Goal: Task Accomplishment & Management: Manage account settings

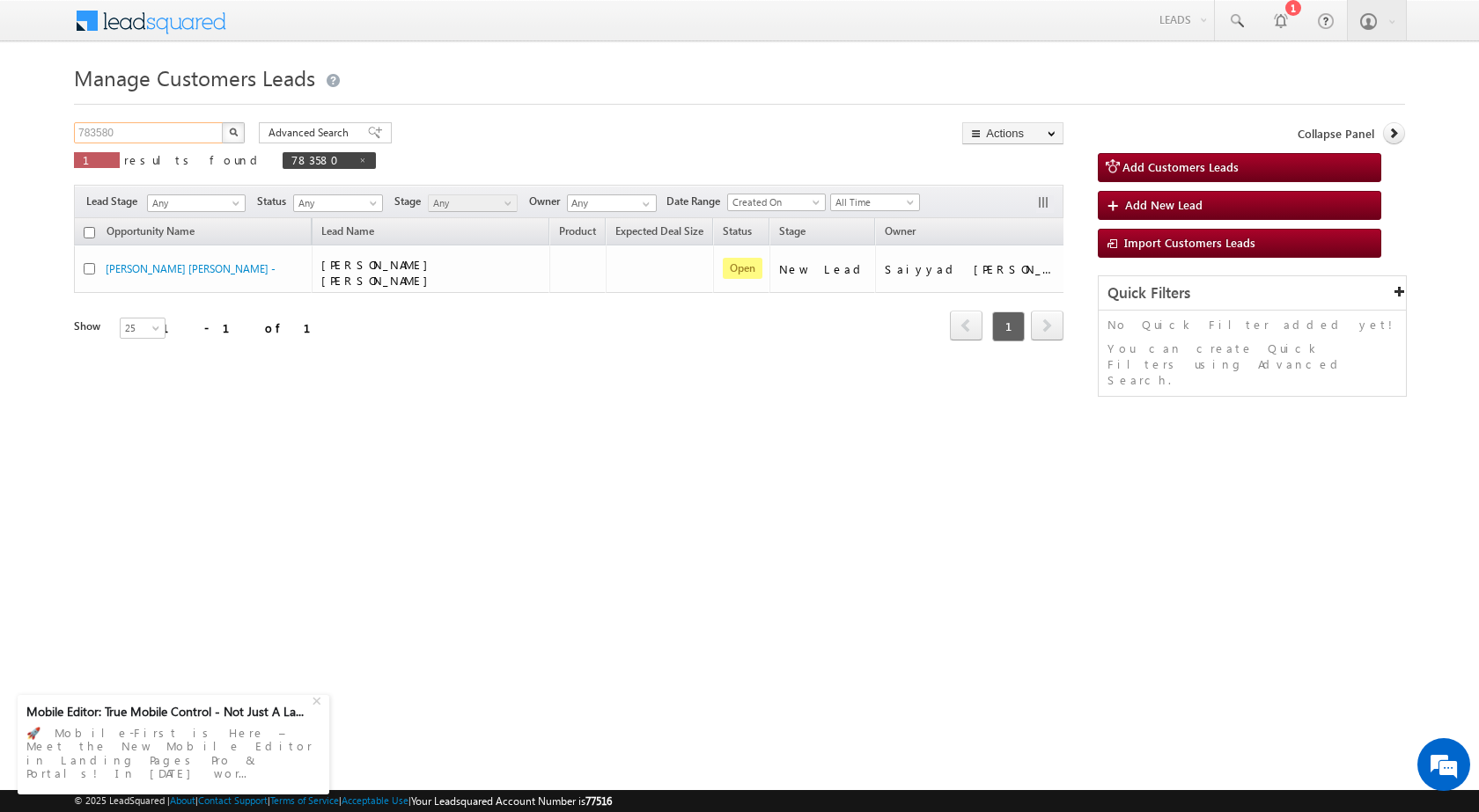
click at [138, 137] on input "783580" at bounding box center [149, 132] width 151 height 21
paste input "26"
type input "783260"
click at [237, 135] on img "button" at bounding box center [233, 132] width 9 height 9
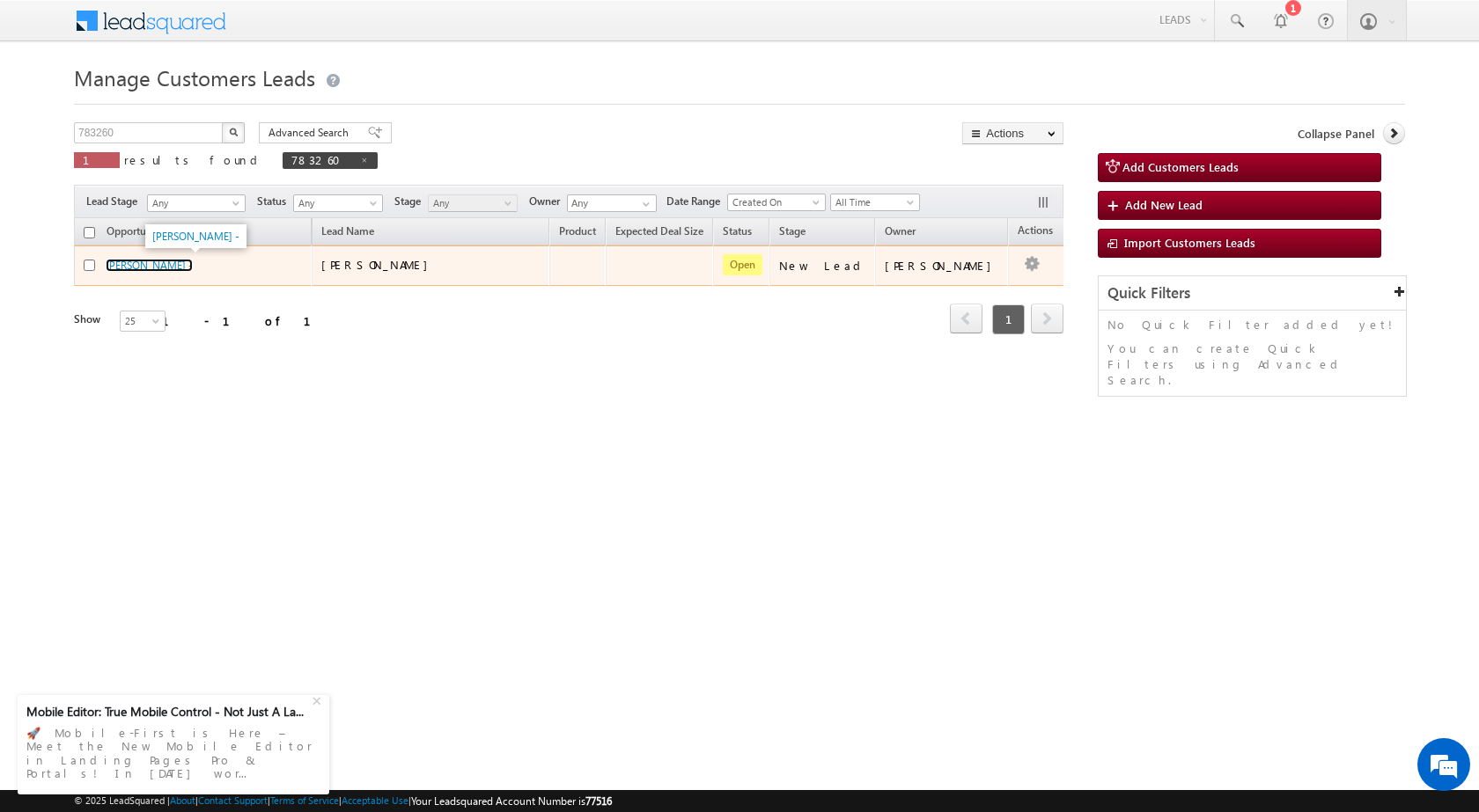
click at [172, 264] on link "[PERSON_NAME] -" at bounding box center [149, 265] width 87 height 13
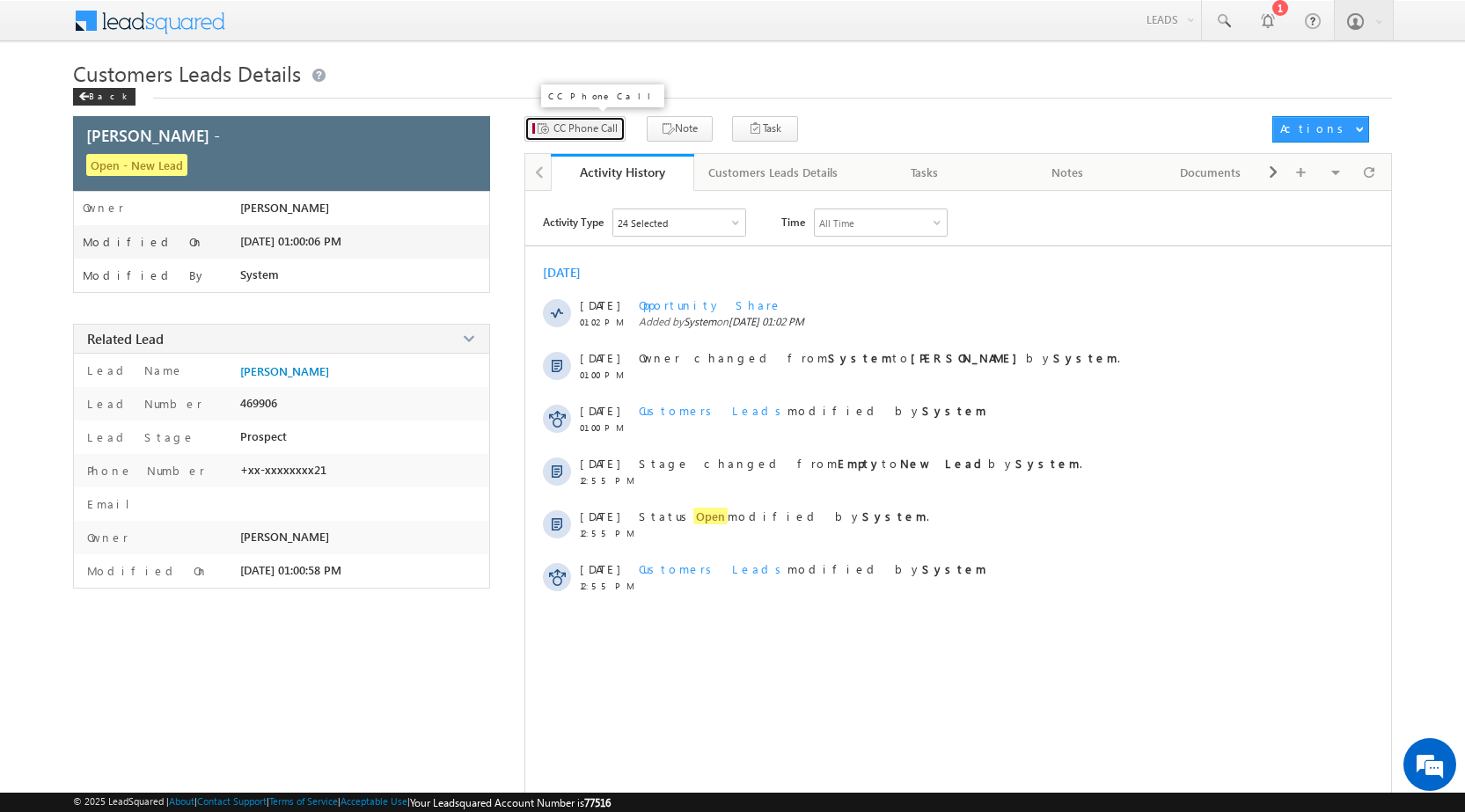
click at [597, 130] on span "CC Phone Call" at bounding box center [585, 128] width 64 height 16
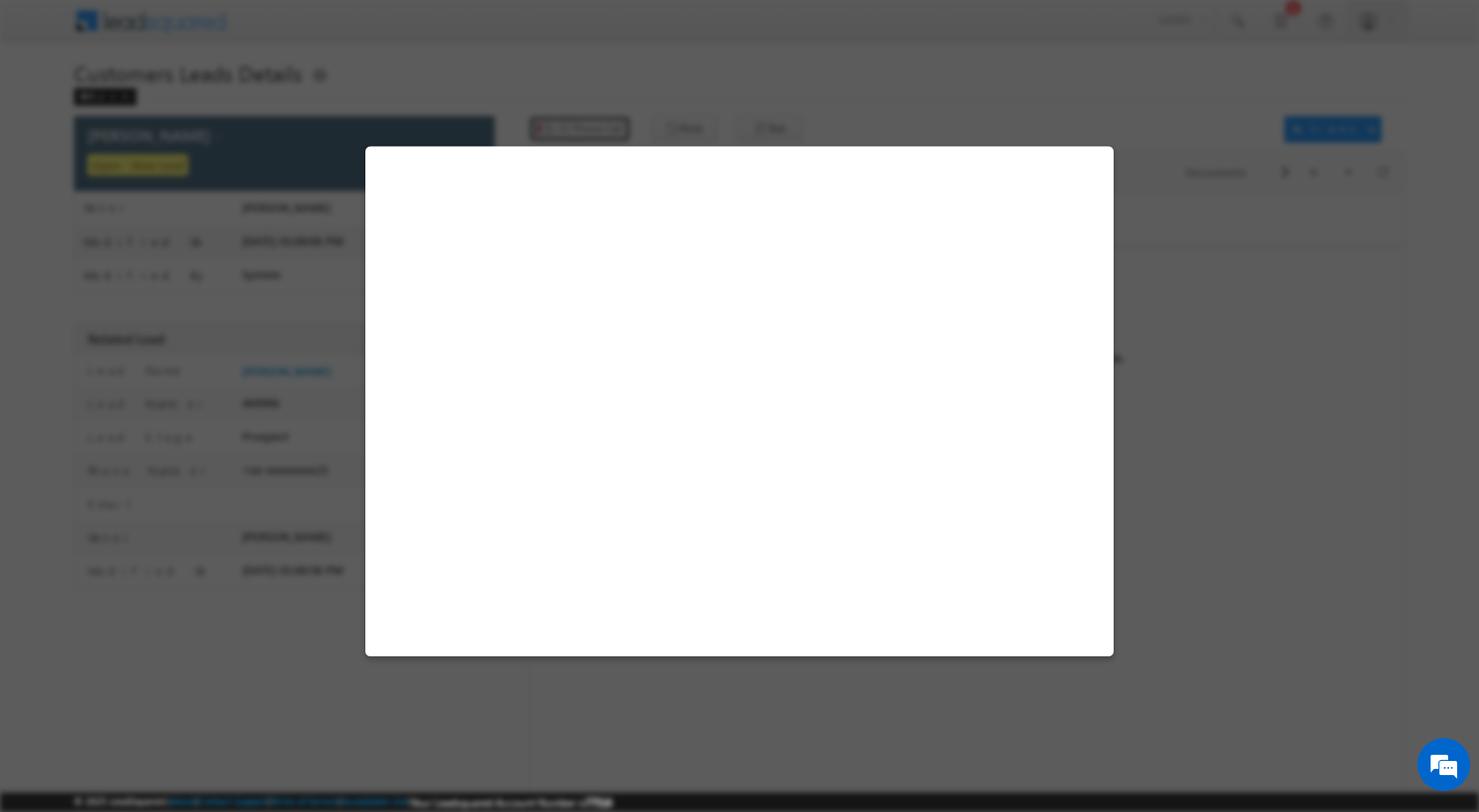
select select "Mathura"
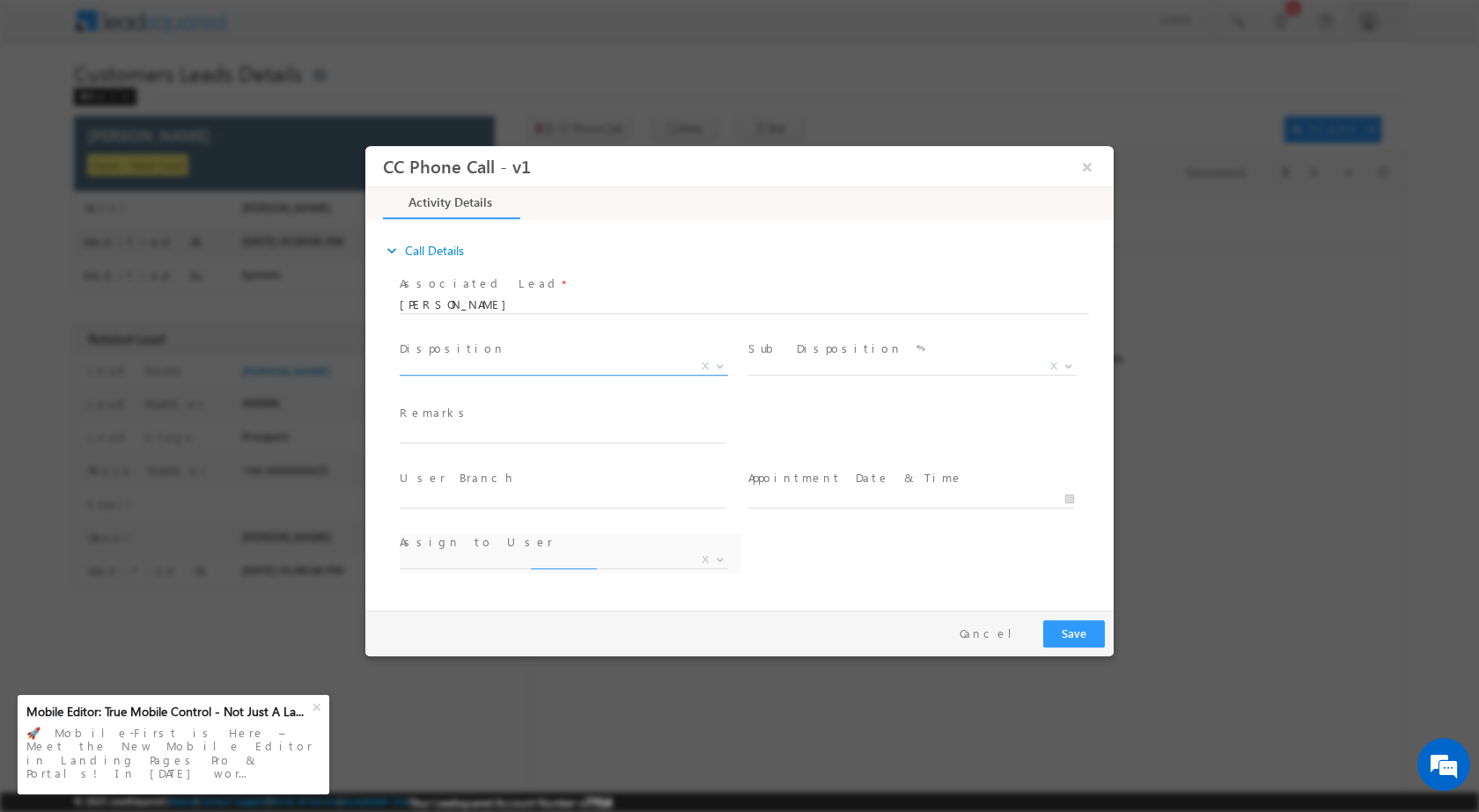
select select "[EMAIL_ADDRESS][PERSON_NAME][DOMAIN_NAME]"
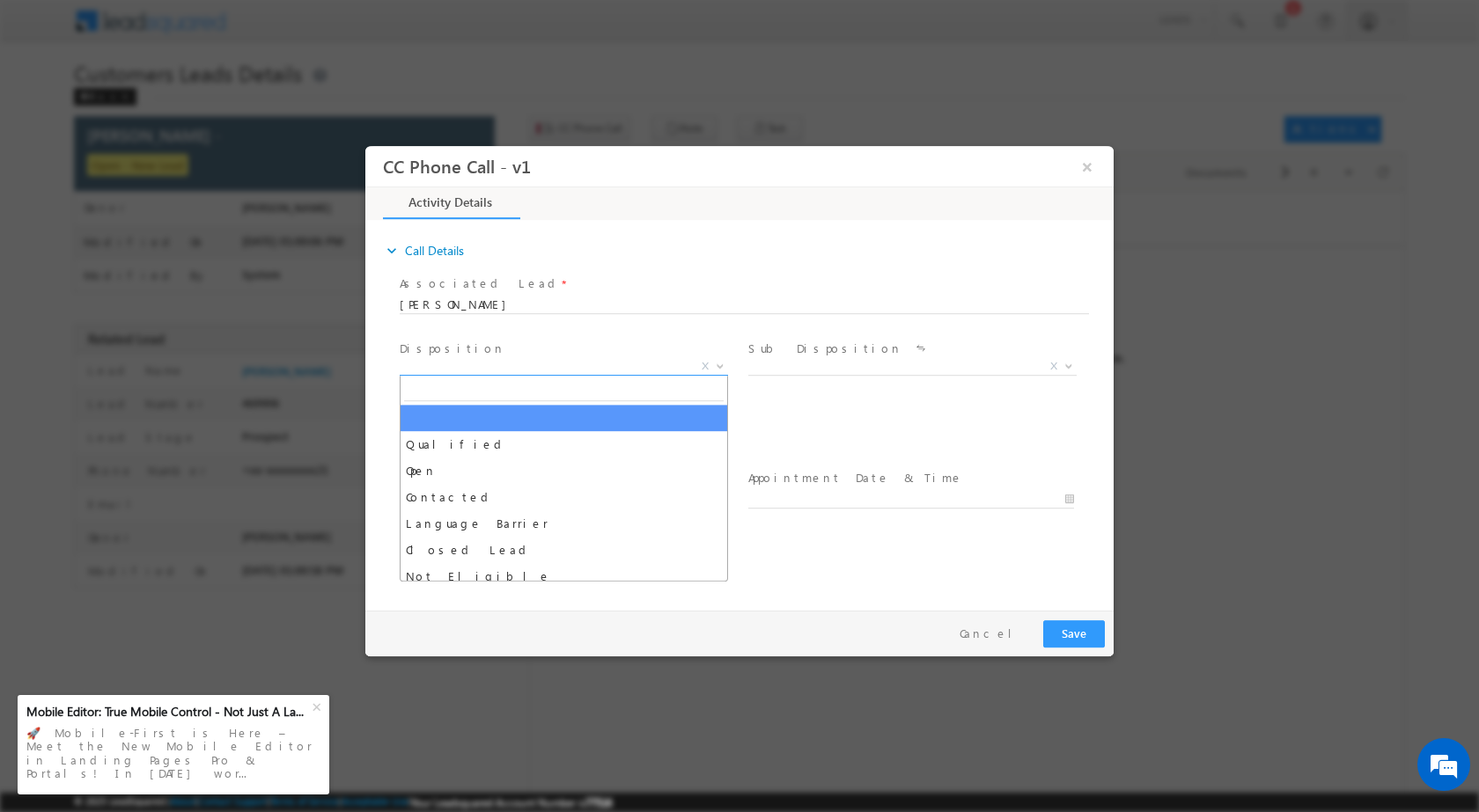
click at [716, 364] on b at bounding box center [720, 364] width 10 height 6
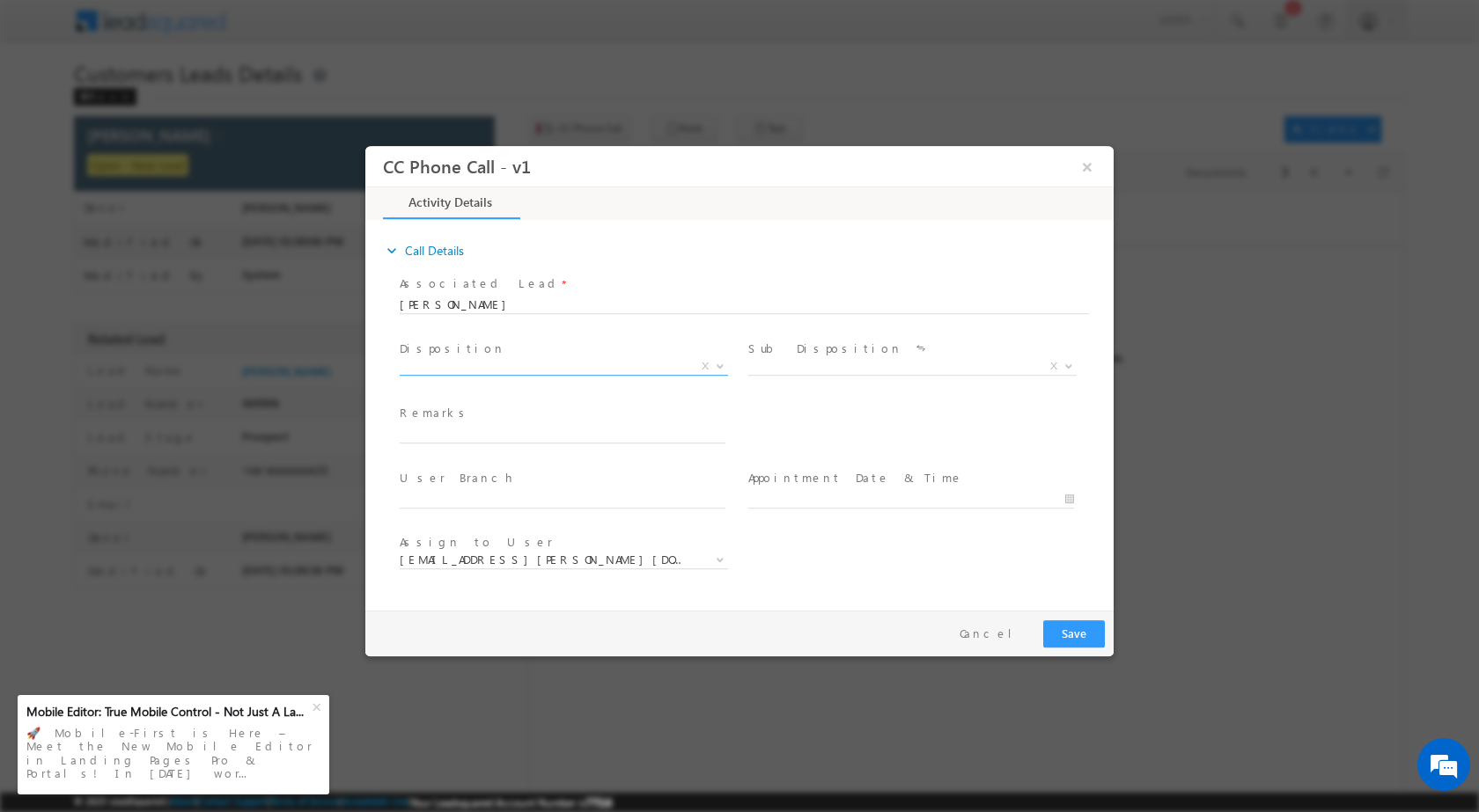
click at [733, 374] on div "Qualified Open Contacted Language Barrier Closed Lead Not Eligible X" at bounding box center [570, 368] width 341 height 20
click at [725, 373] on span at bounding box center [718, 365] width 18 height 23
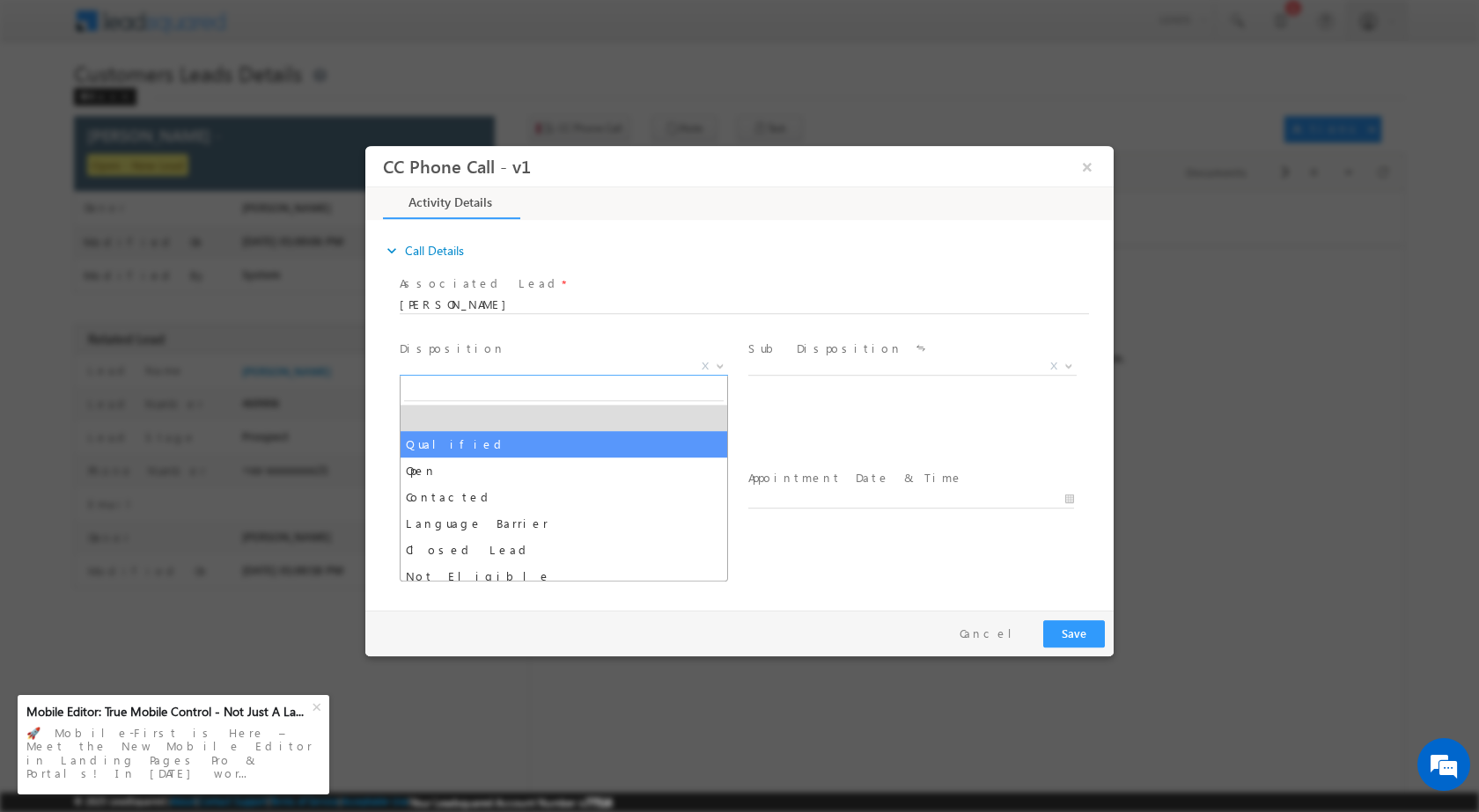
select select "Qualified"
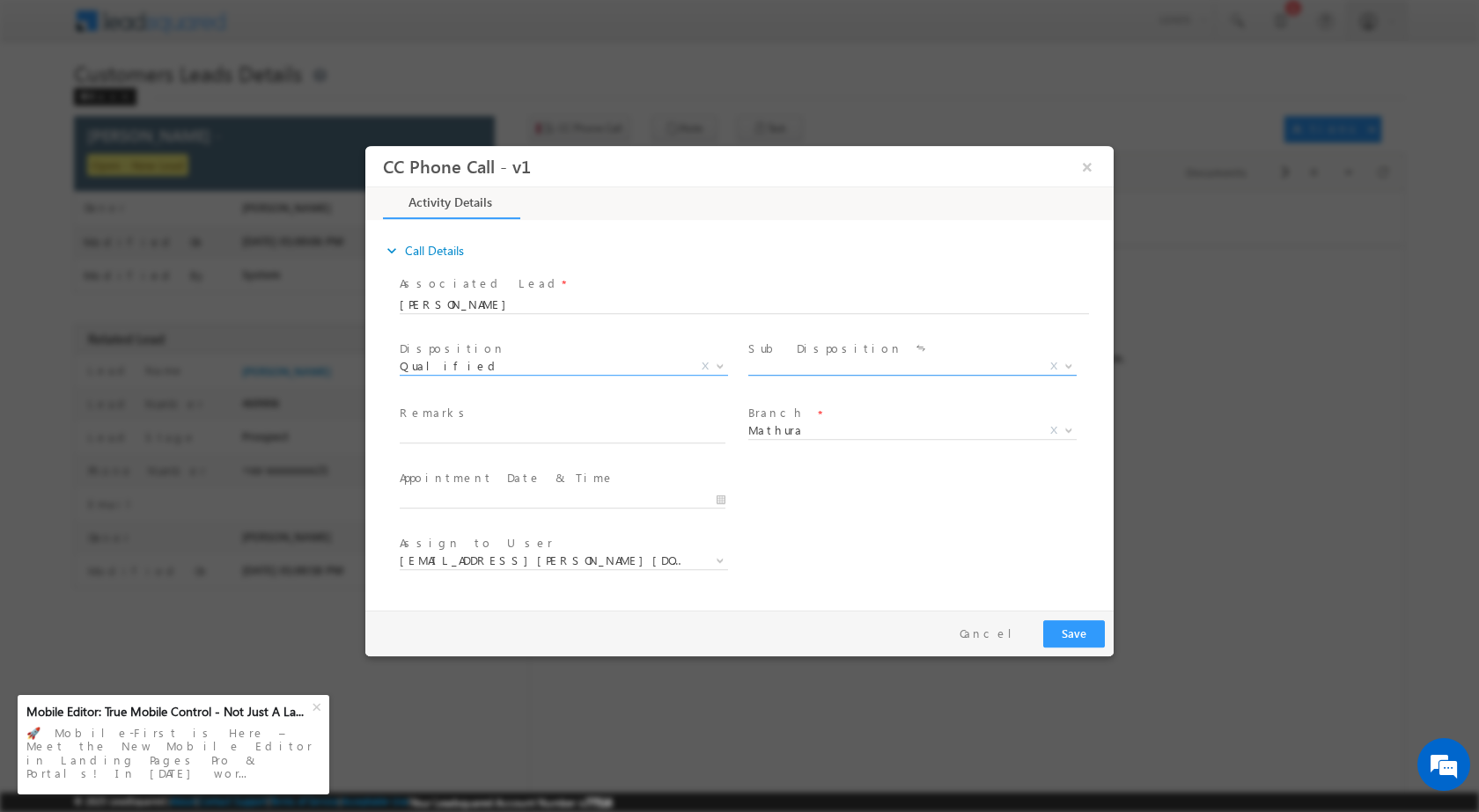
click at [1068, 359] on span at bounding box center [1066, 365] width 18 height 23
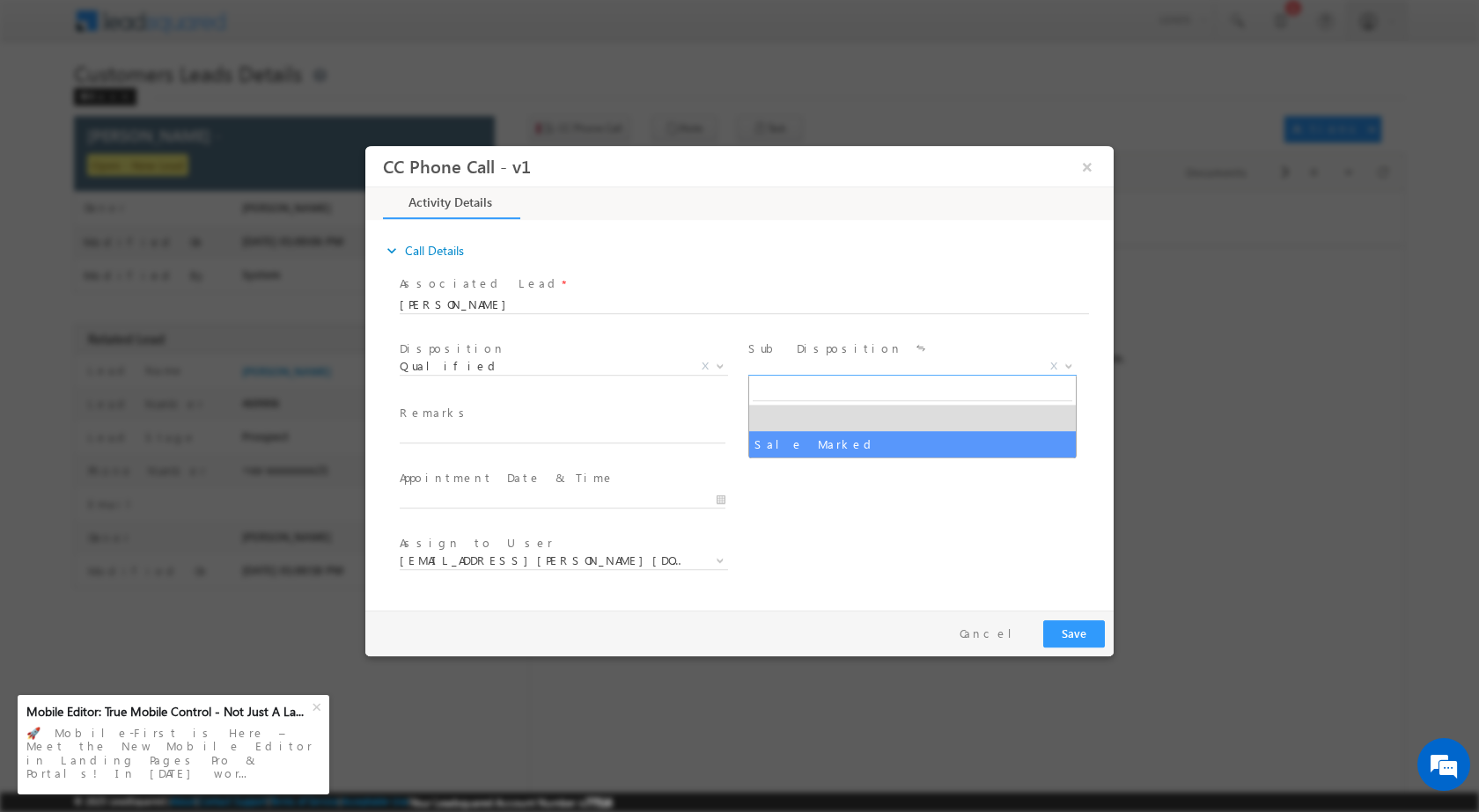
select select "Sale Marked"
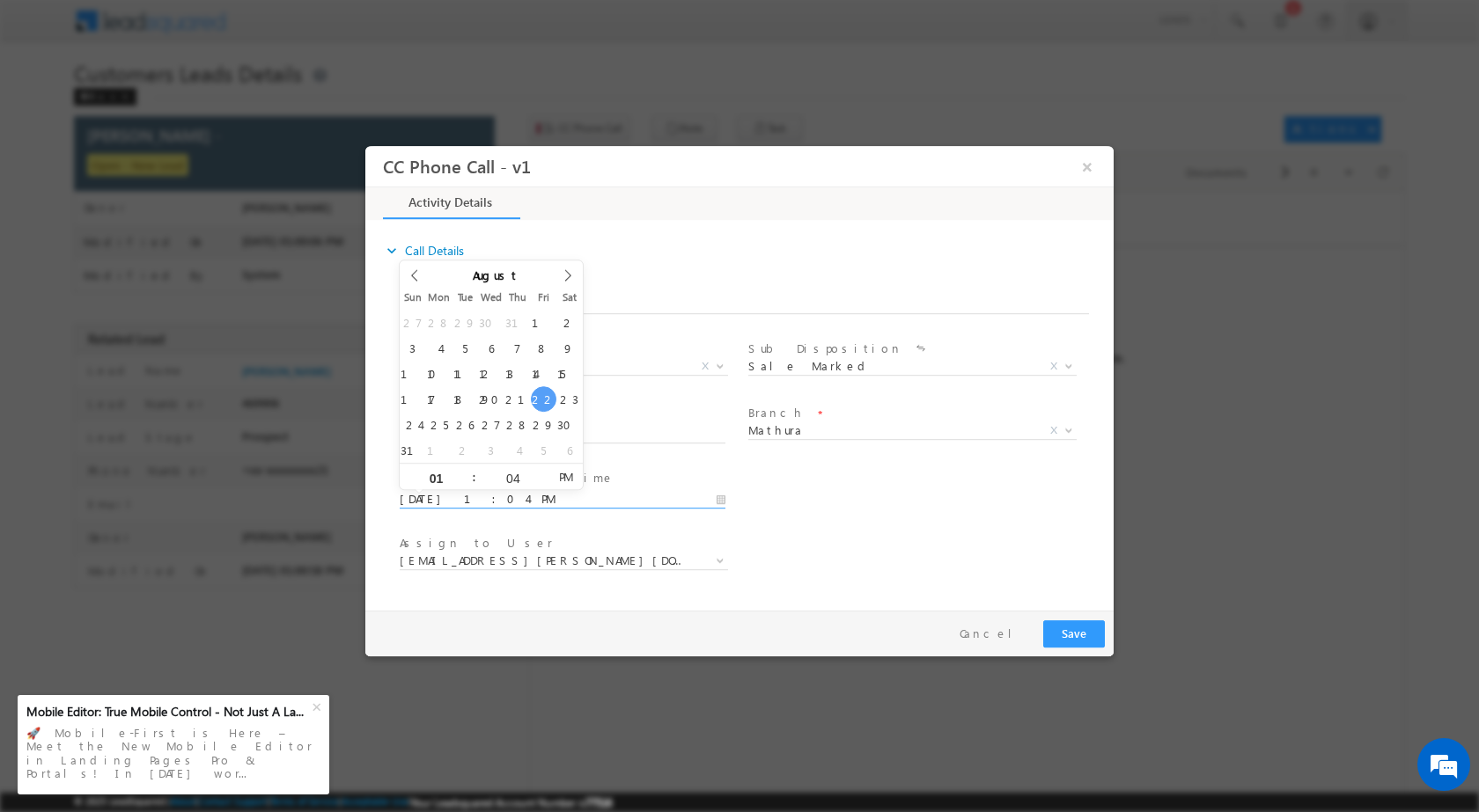
click at [722, 496] on input "[DATE] 1:04 PM" at bounding box center [562, 498] width 326 height 18
type input "[DATE] 1:04 PM"
type input "03"
type input "[DATE] 3:04 PM"
click at [519, 482] on input "04" at bounding box center [512, 477] width 73 height 11
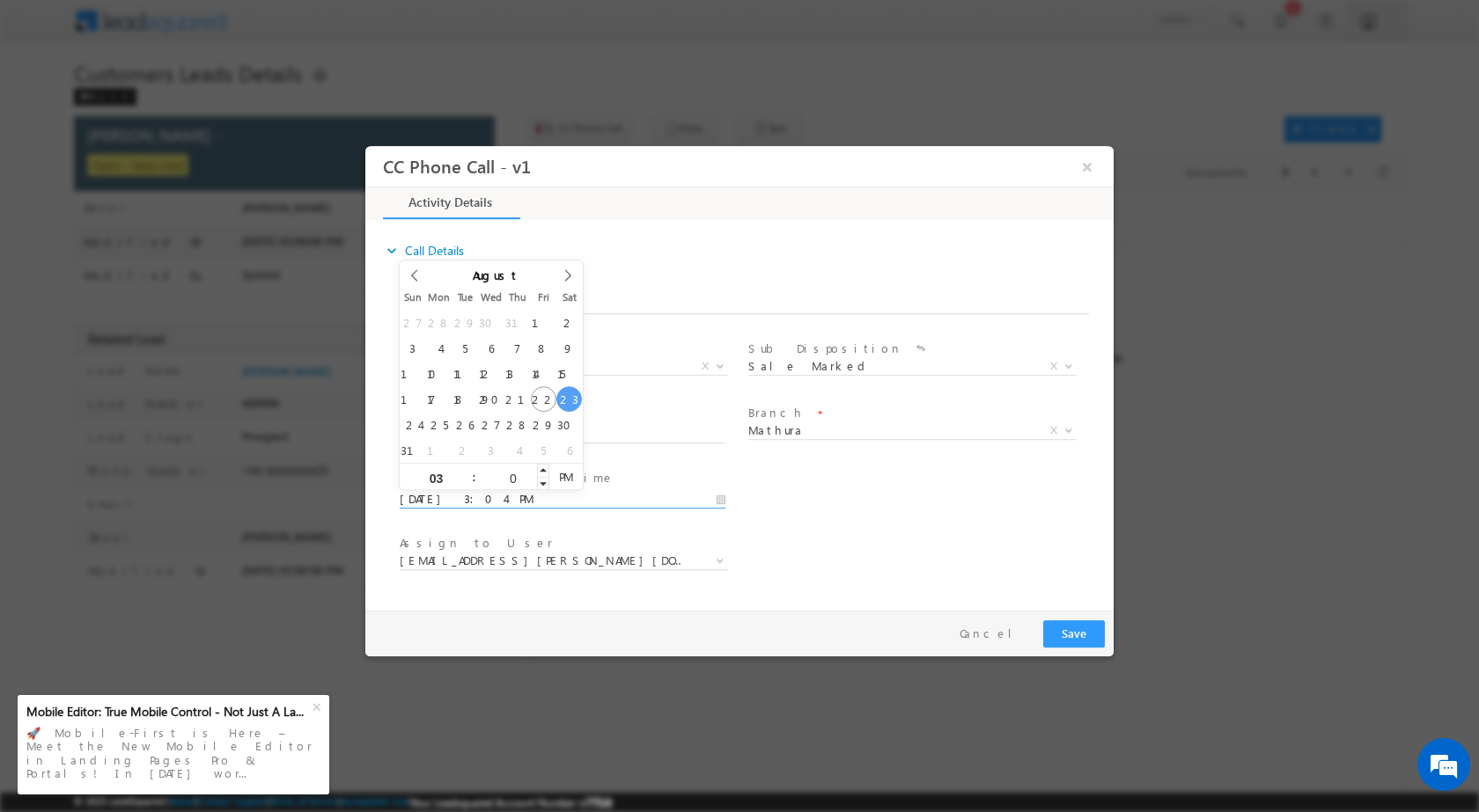
type input "00"
type input "[DATE] 3:00 PM"
click at [802, 554] on div "Assign to User * [EMAIL_ADDRESS][PERSON_NAME][DOMAIN_NAME] [EMAIL_ADDRESS][DOMA…" at bounding box center [755, 562] width 718 height 65
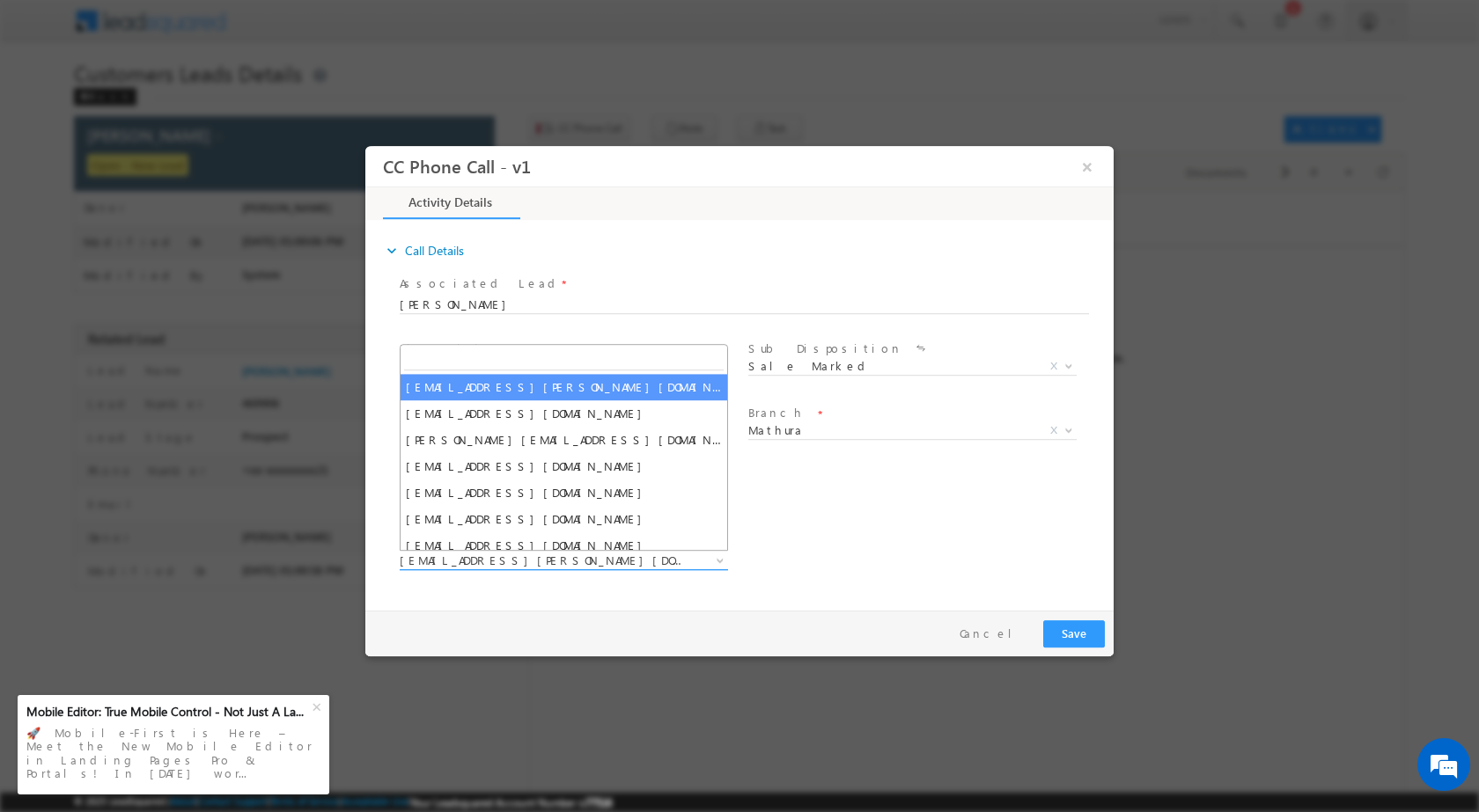
click at [711, 561] on span at bounding box center [718, 560] width 18 height 23
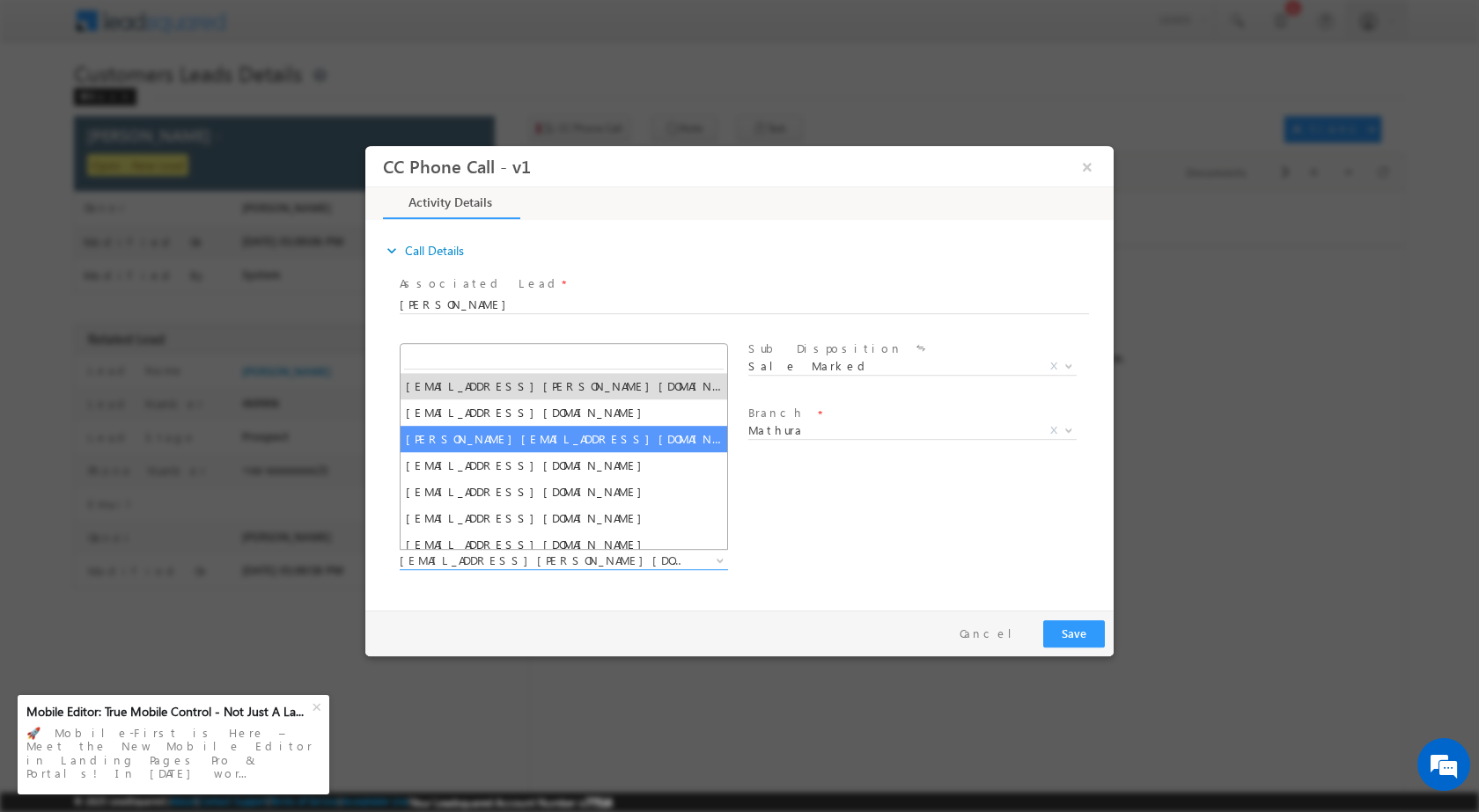
select select "[PERSON_NAME][EMAIL_ADDRESS][DOMAIN_NAME]"
click at [709, 556] on span "[PERSON_NAME][EMAIL_ADDRESS][DOMAIN_NAME]" at bounding box center [563, 560] width 328 height 18
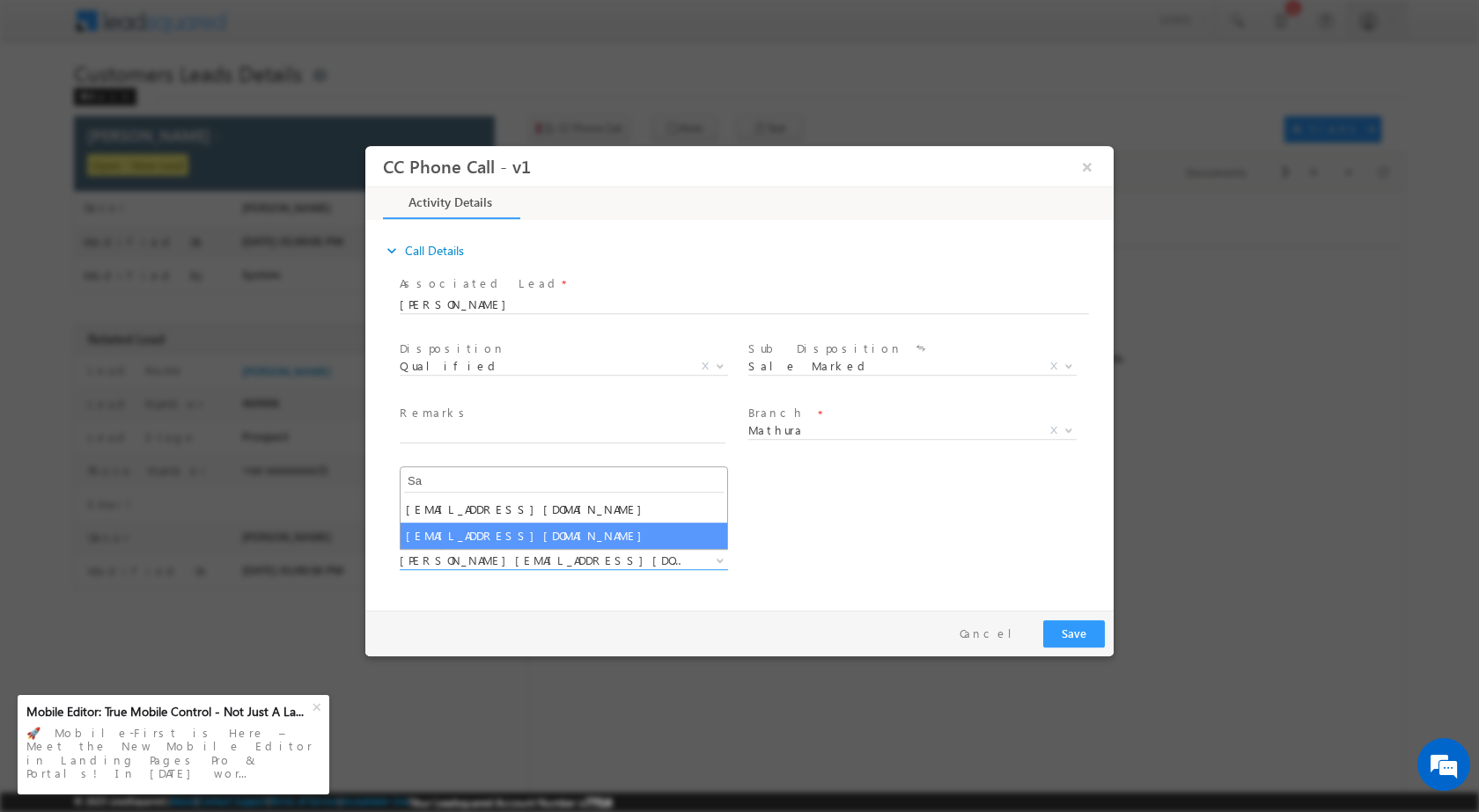
type input "Sa"
drag, startPoint x: 505, startPoint y: 533, endPoint x: 520, endPoint y: 519, distance: 20.5
select select "[EMAIL_ADDRESS][DOMAIN_NAME]"
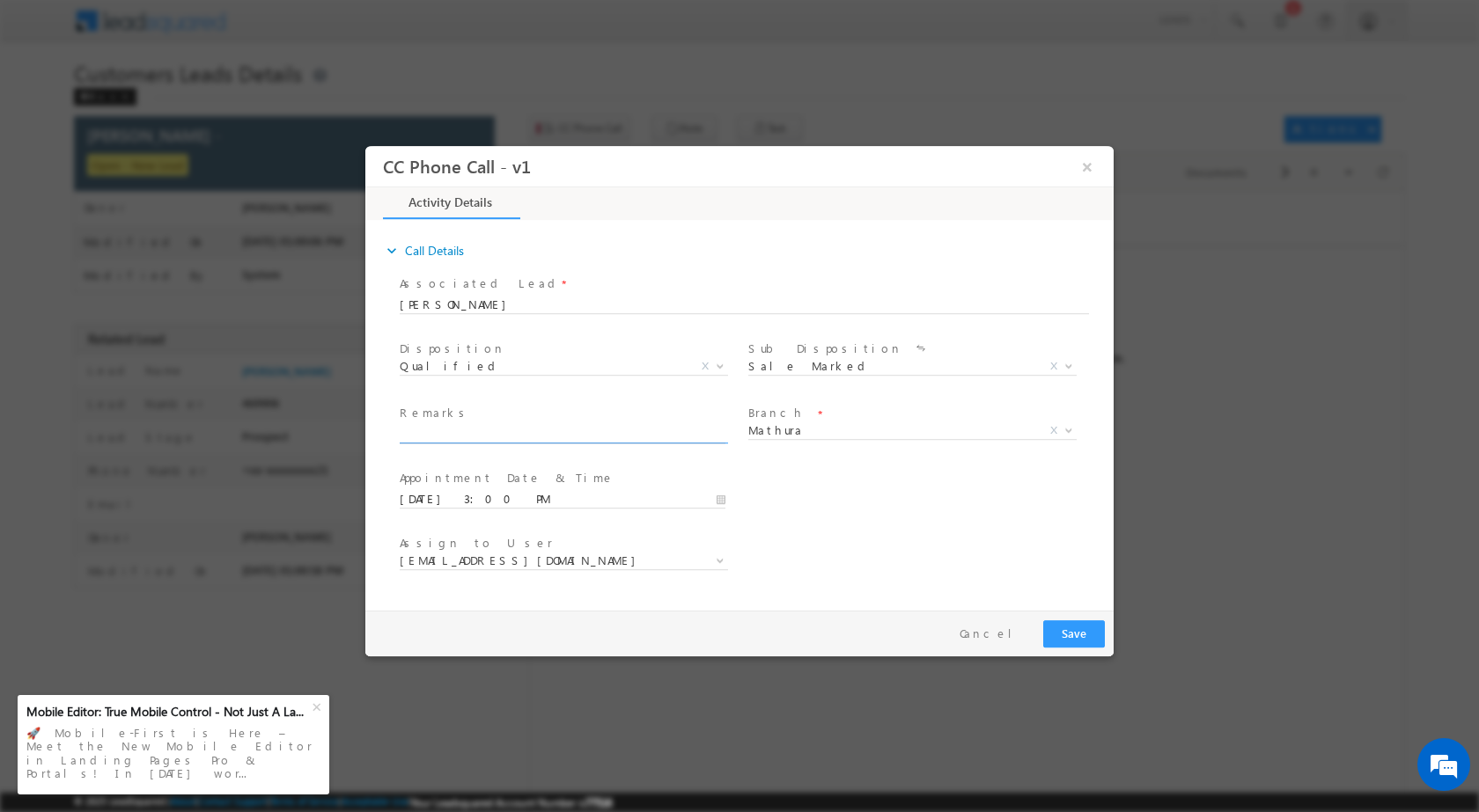
click at [435, 438] on input "text" at bounding box center [562, 434] width 326 height 18
paste input "22/08-Customer Name is [PERSON_NAME] Customer age is [DEMOGRAPHIC_DATA] yrs Loa…"
type input "22/08-Customer Name is [PERSON_NAME] Customer age is [DEMOGRAPHIC_DATA] yrs Loa…"
click at [1085, 638] on button "Save" at bounding box center [1074, 634] width 62 height 28
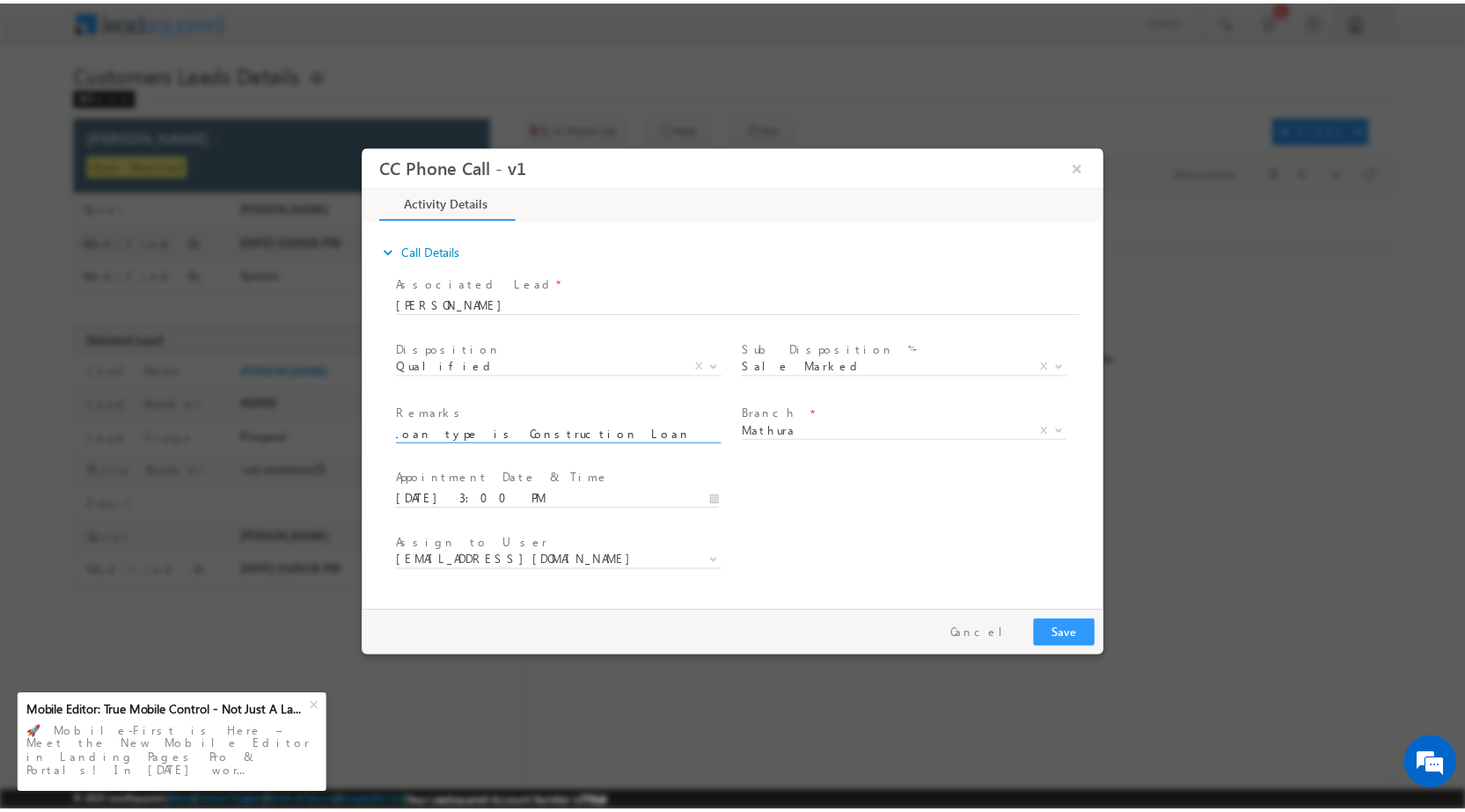
scroll to position [0, 0]
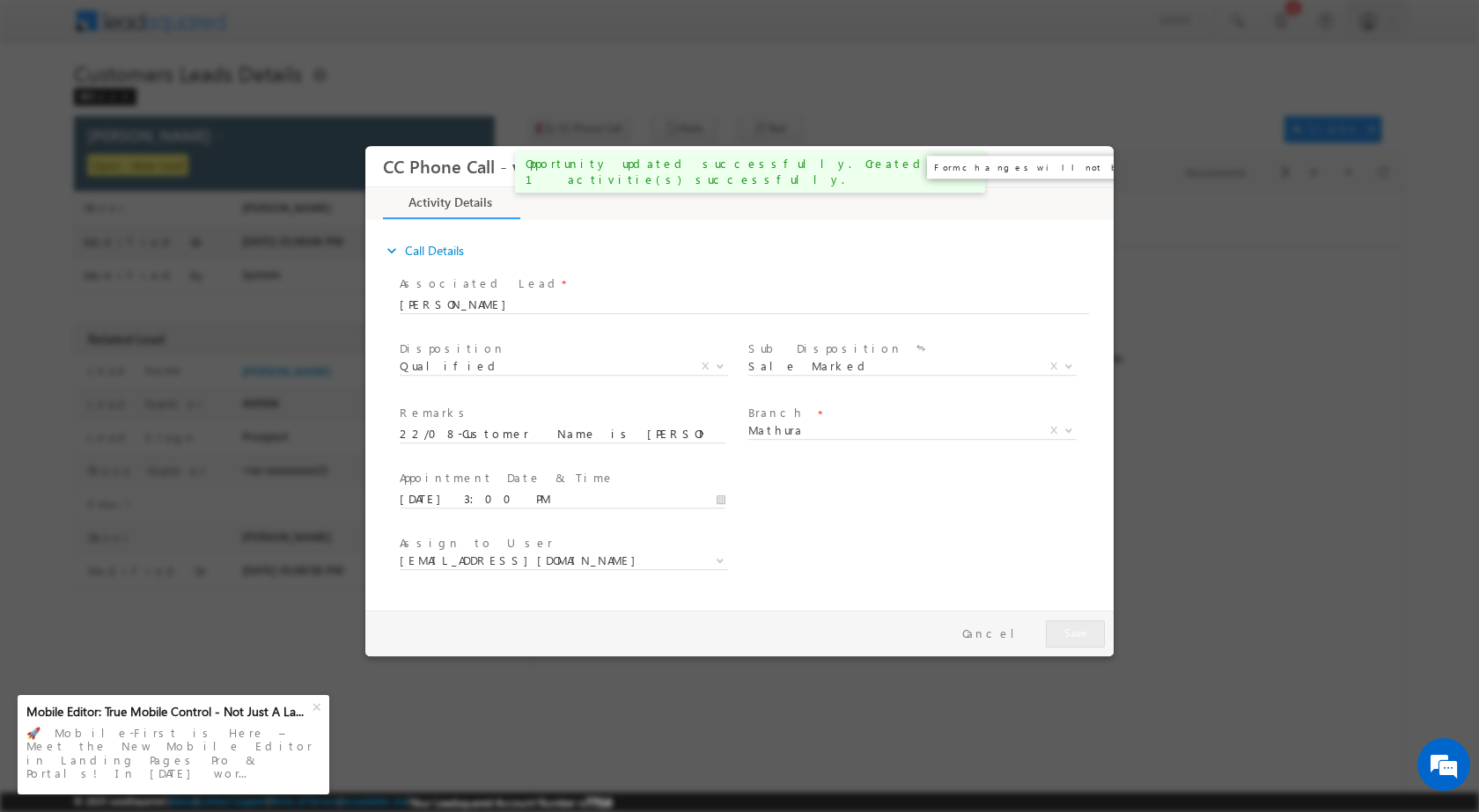
click at [1096, 169] on button "×" at bounding box center [1087, 166] width 30 height 32
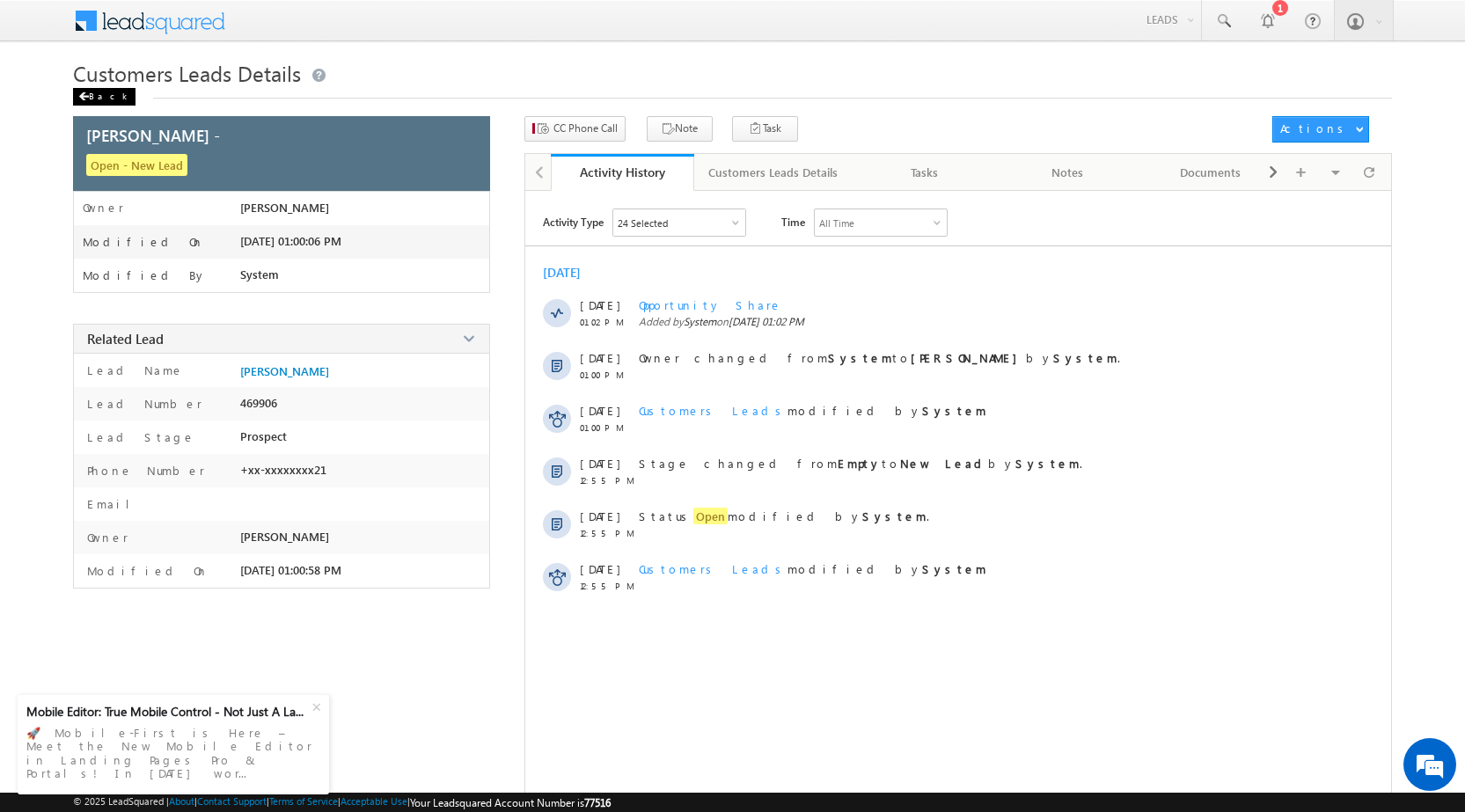
click at [80, 94] on span at bounding box center [83, 97] width 10 height 9
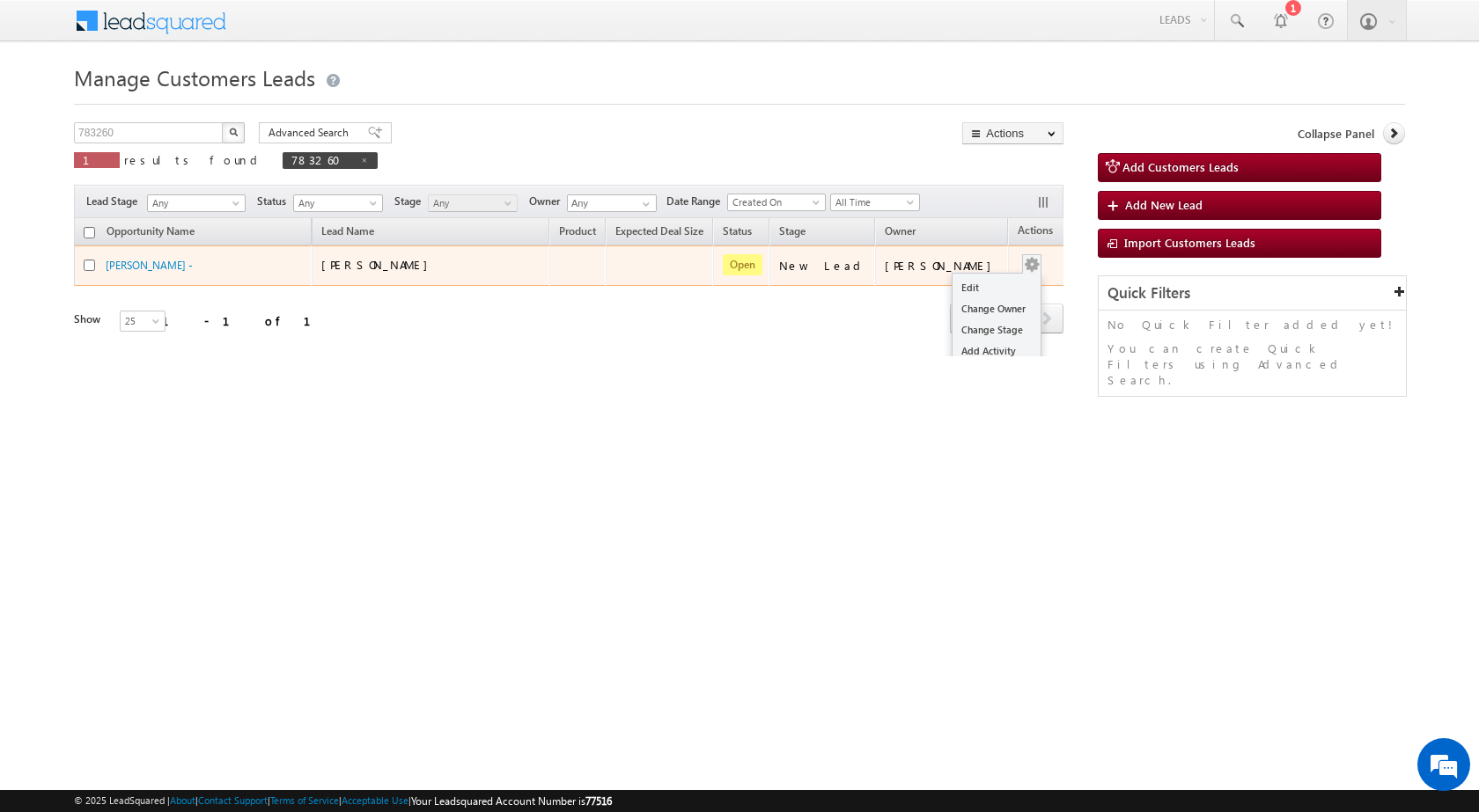
click at [1023, 265] on button "button" at bounding box center [1031, 265] width 18 height 18
click at [964, 294] on link "Edit" at bounding box center [996, 288] width 88 height 21
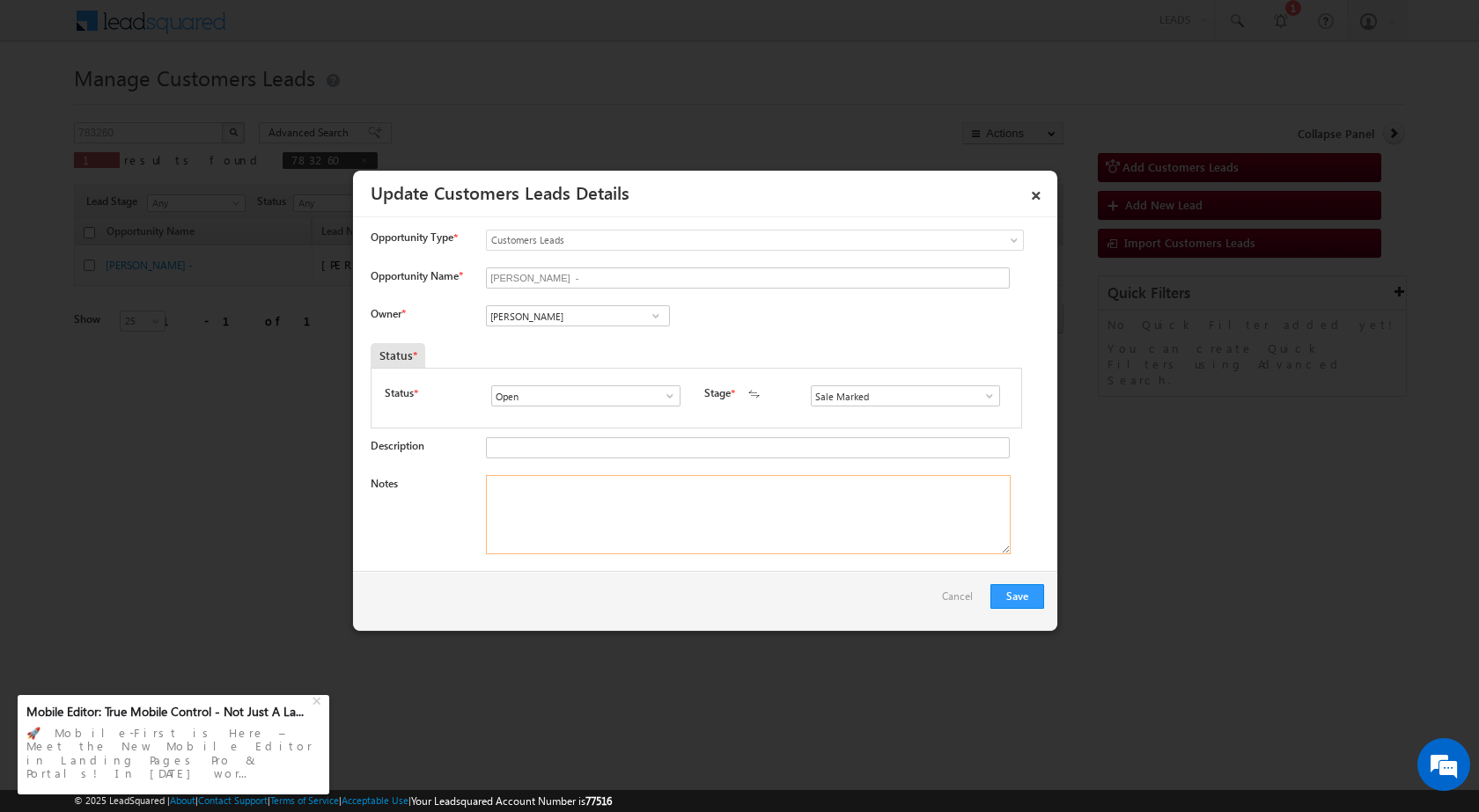
click at [620, 534] on textarea "Notes" at bounding box center [747, 515] width 524 height 80
paste textarea "22/08-Customer Name is Ramhari Sharma Customer age is 27 yrs Loan type is Const…"
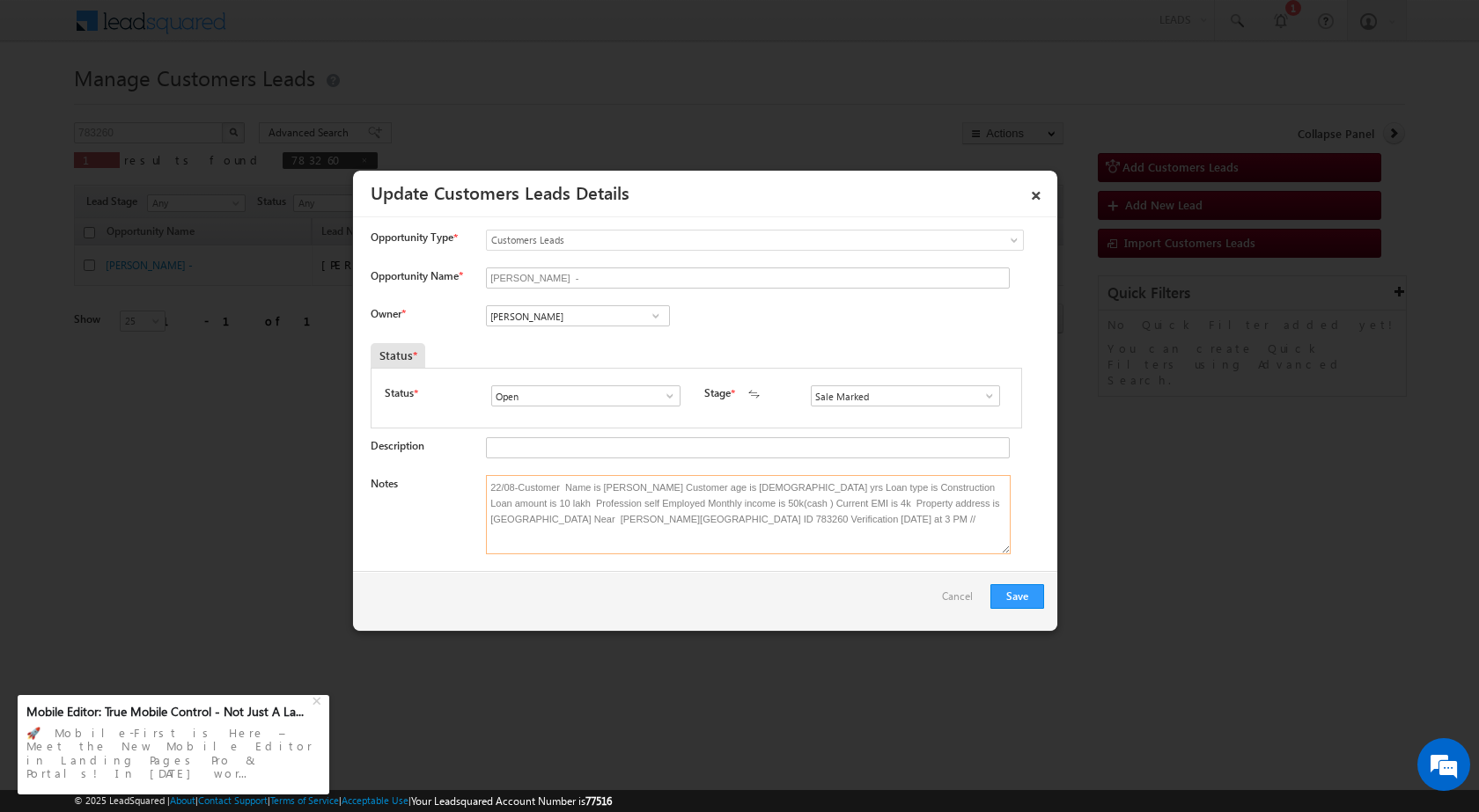
type textarea "22/08-Customer Name is Ramhari Sharma Customer age is 27 yrs Loan type is Const…"
click at [660, 312] on span at bounding box center [655, 315] width 18 height 14
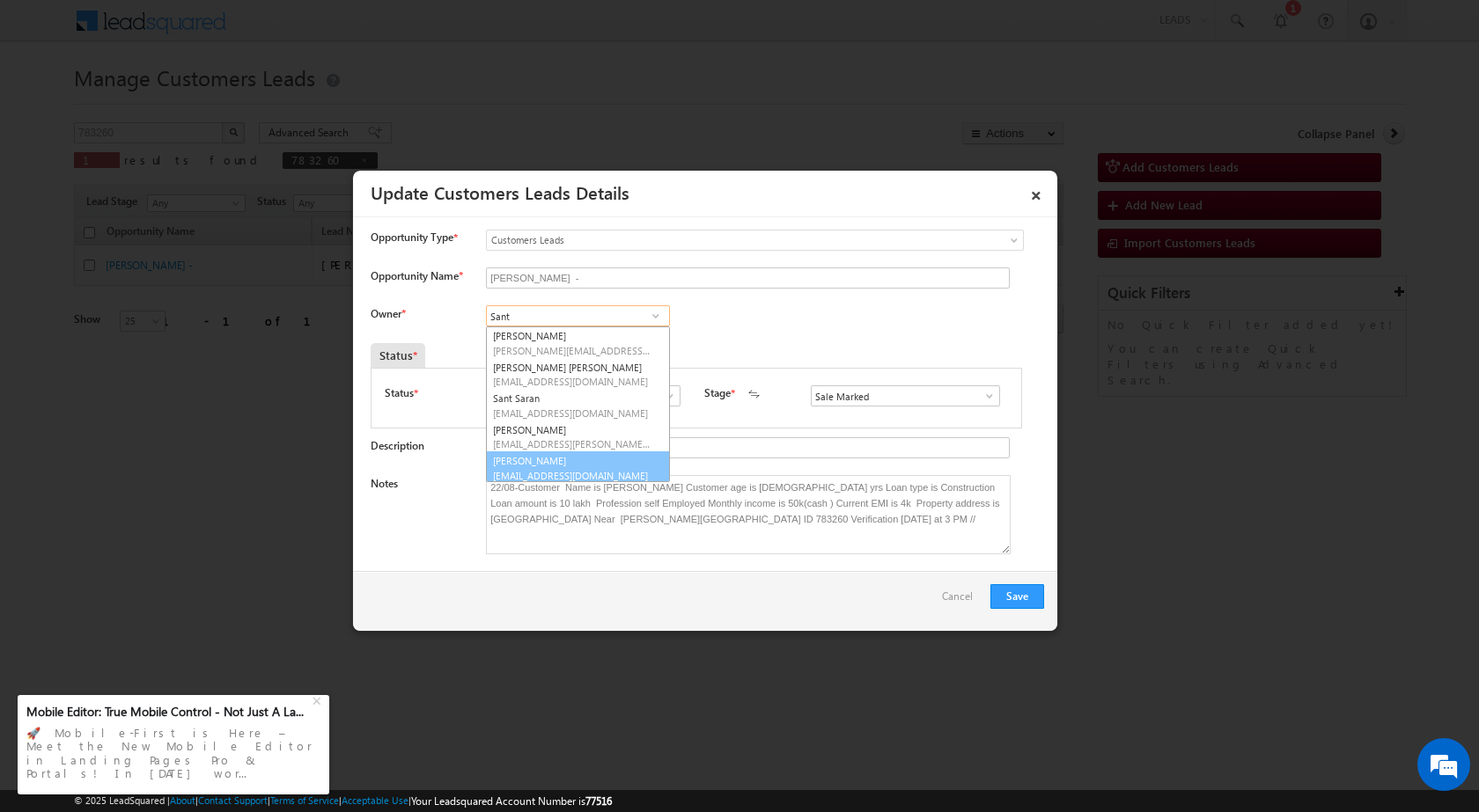
scroll to position [5, 0]
click at [583, 465] on span "[EMAIL_ADDRESS][DOMAIN_NAME]" at bounding box center [572, 471] width 158 height 13
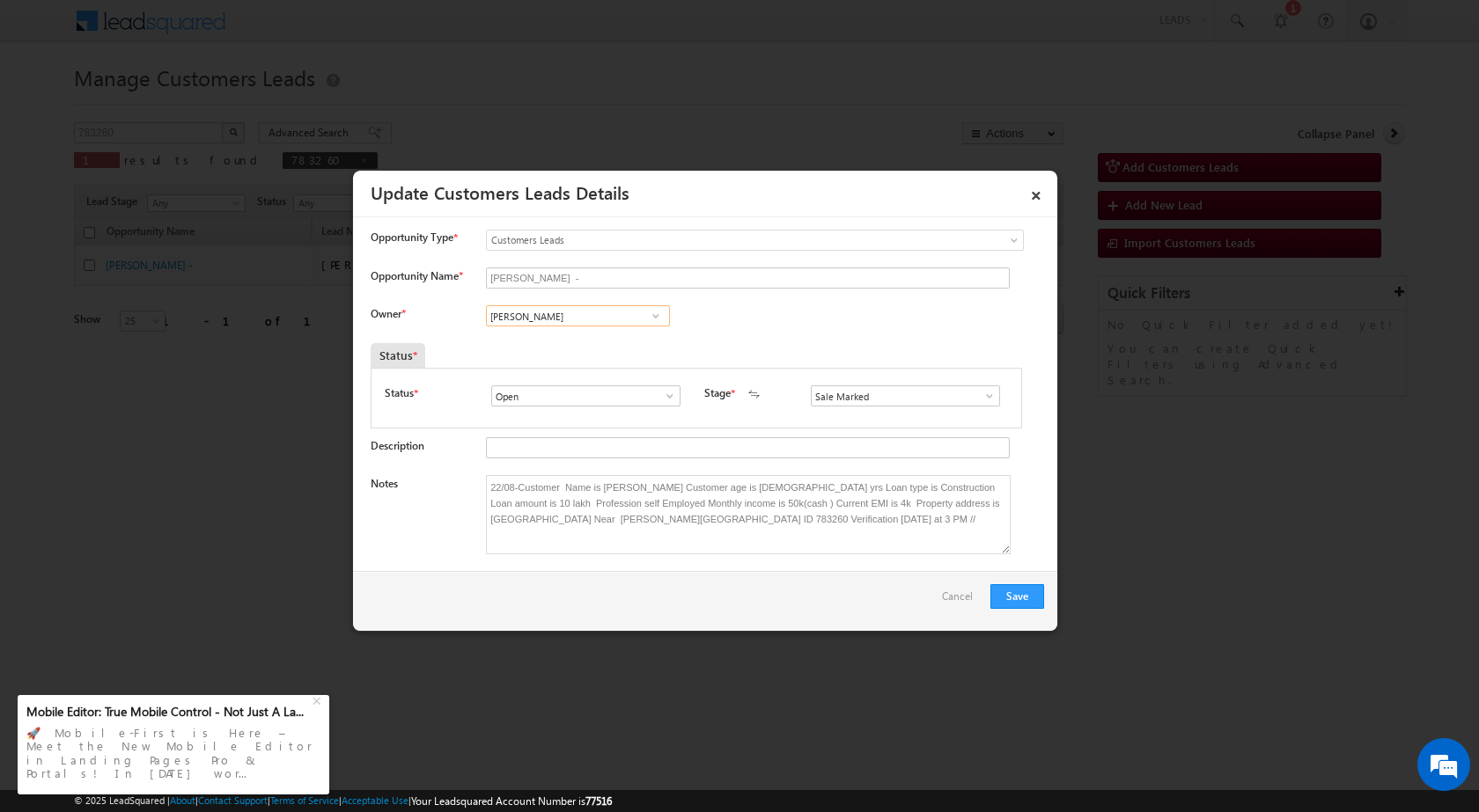
type input "Santosh Kumar"
click at [1017, 601] on button "Save" at bounding box center [1017, 597] width 54 height 25
